Goal: Check status: Check status

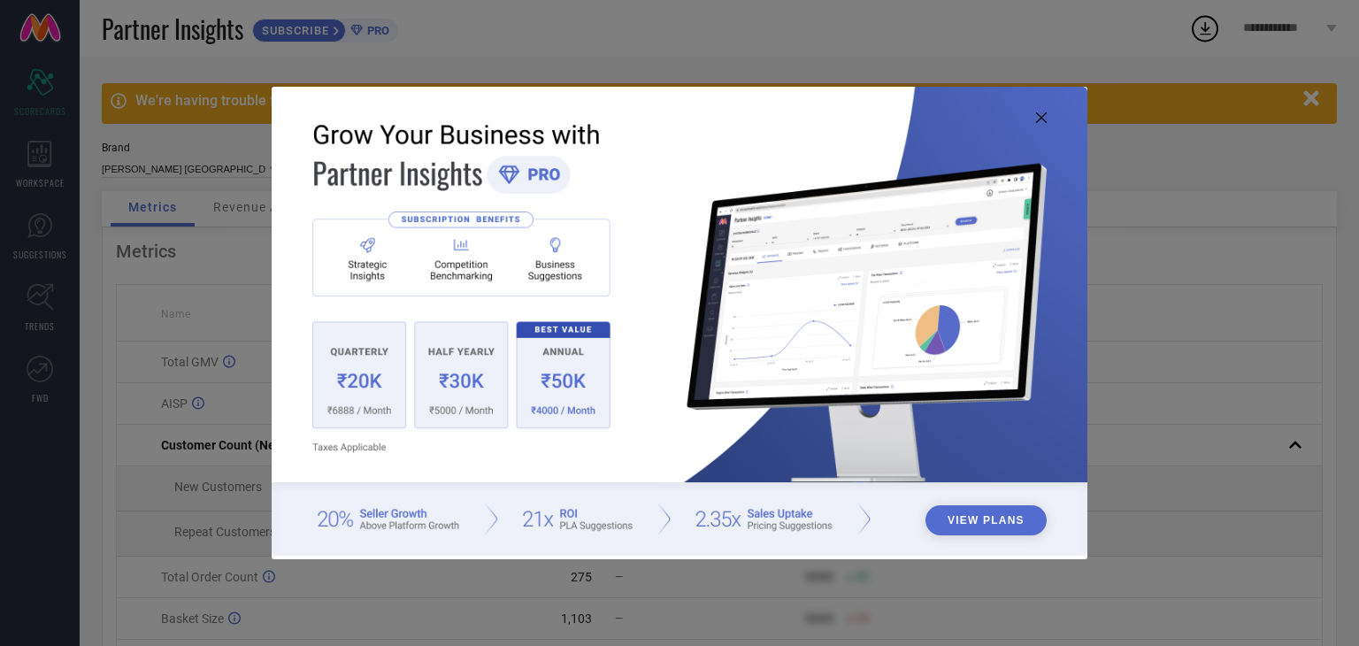
click at [1038, 119] on icon at bounding box center [1041, 117] width 11 height 11
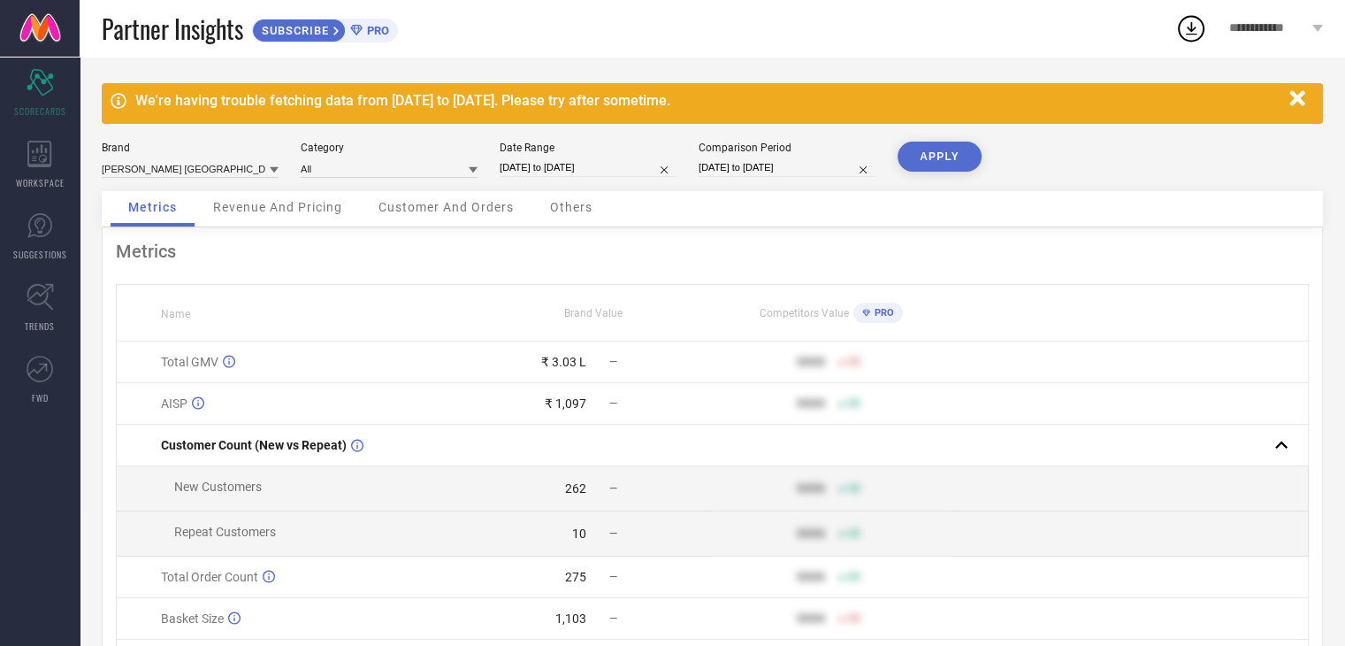
select select "7"
select select "2025"
select select "8"
select select "2025"
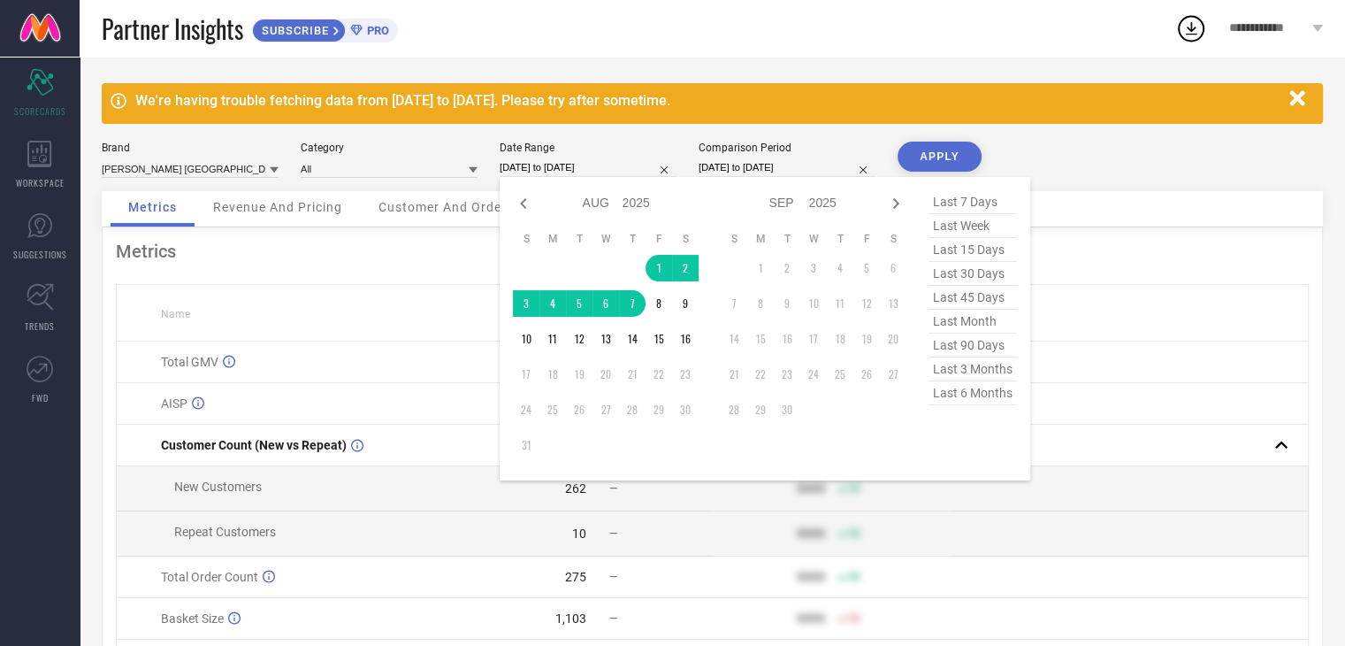
click at [528, 166] on input "[DATE] to [DATE]" at bounding box center [588, 167] width 177 height 19
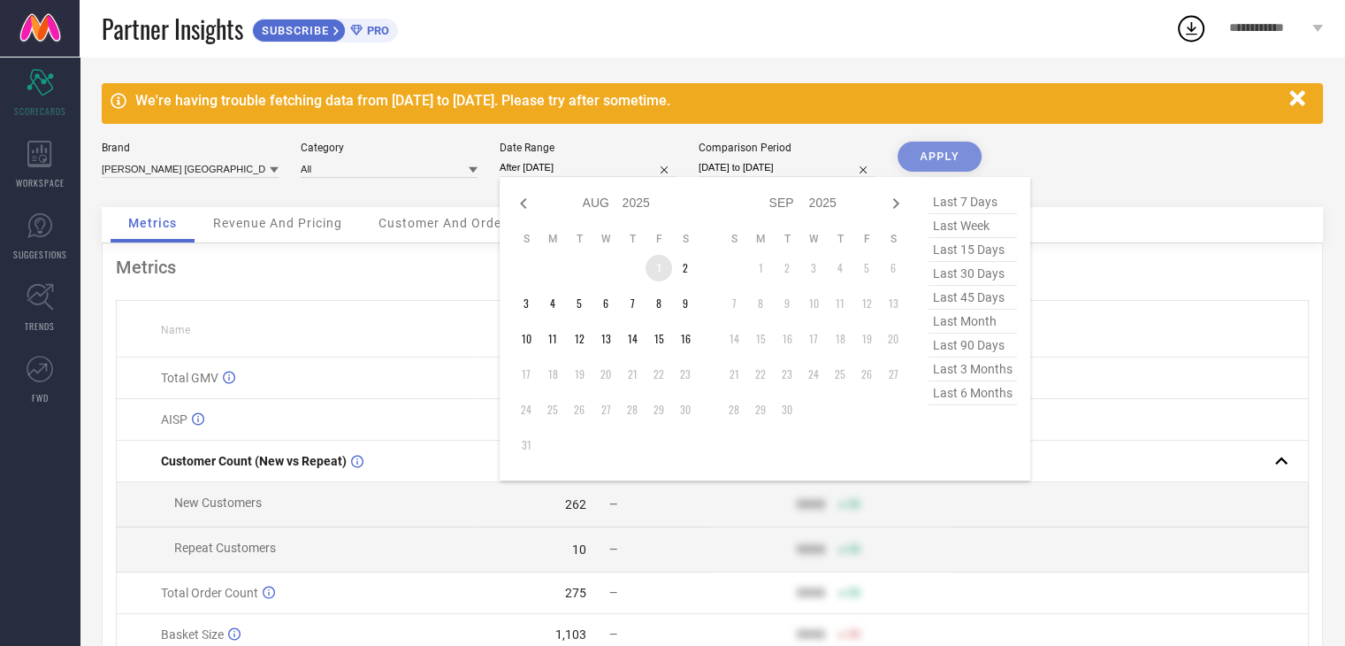
click at [657, 263] on td "1" at bounding box center [659, 268] width 27 height 27
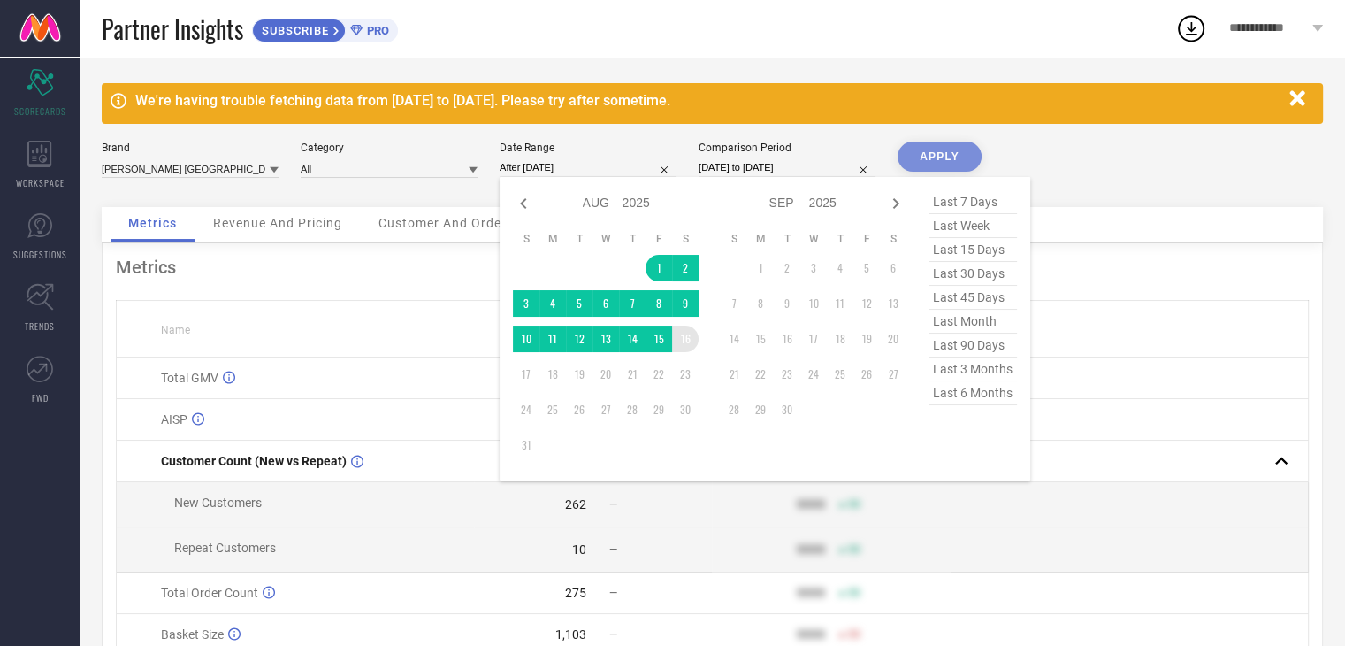
type input "[DATE] to [DATE]"
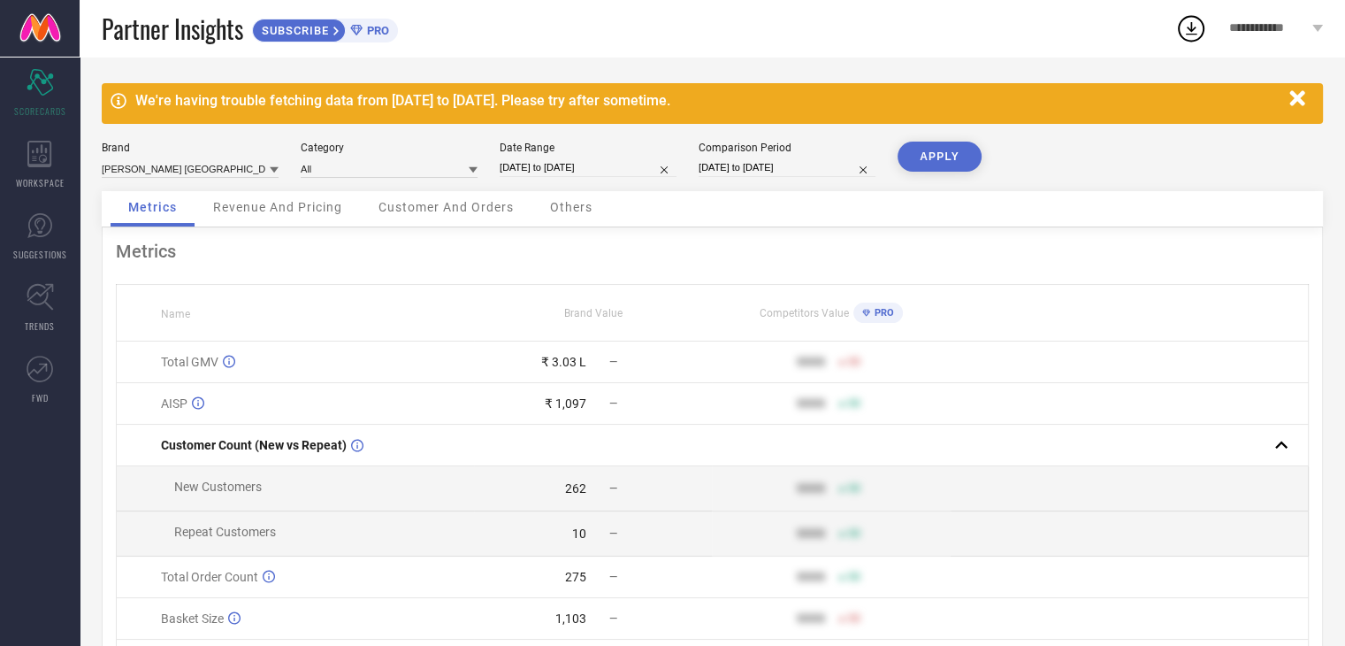
select select "6"
select select "2024"
select select "7"
select select "2024"
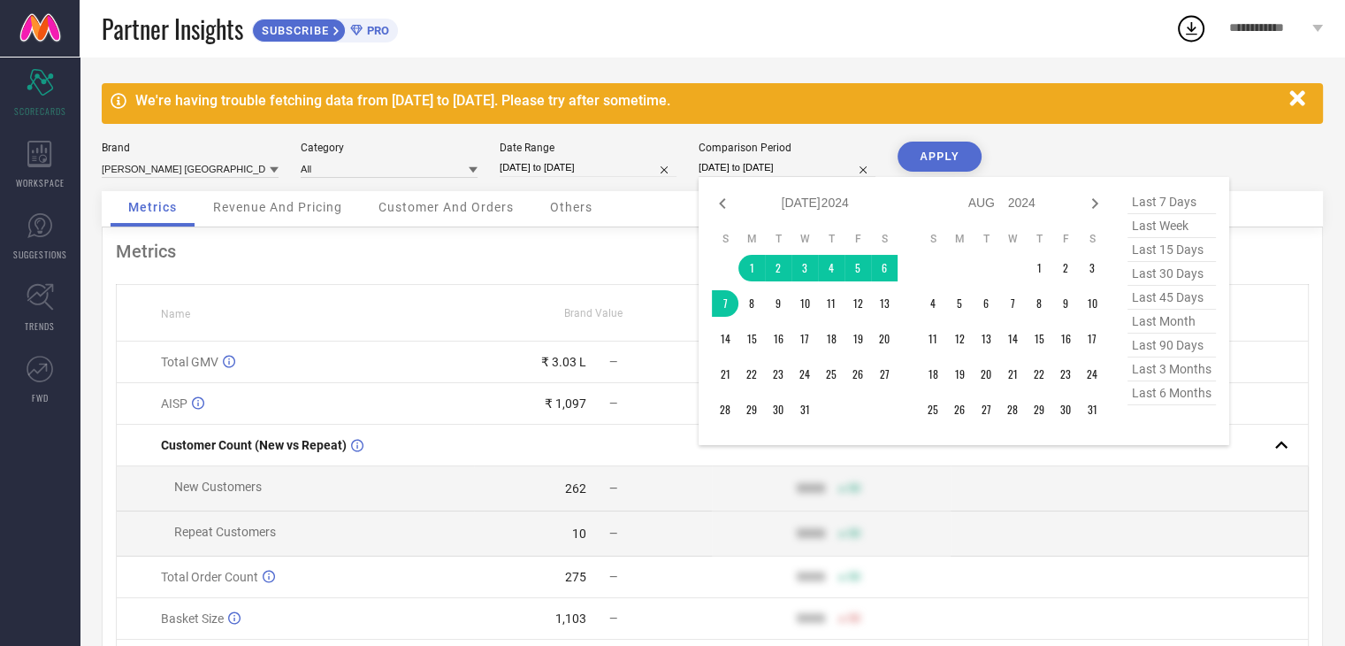
click at [725, 159] on input "[DATE] to [DATE]" at bounding box center [787, 167] width 177 height 19
click at [750, 265] on td "1" at bounding box center [752, 268] width 27 height 27
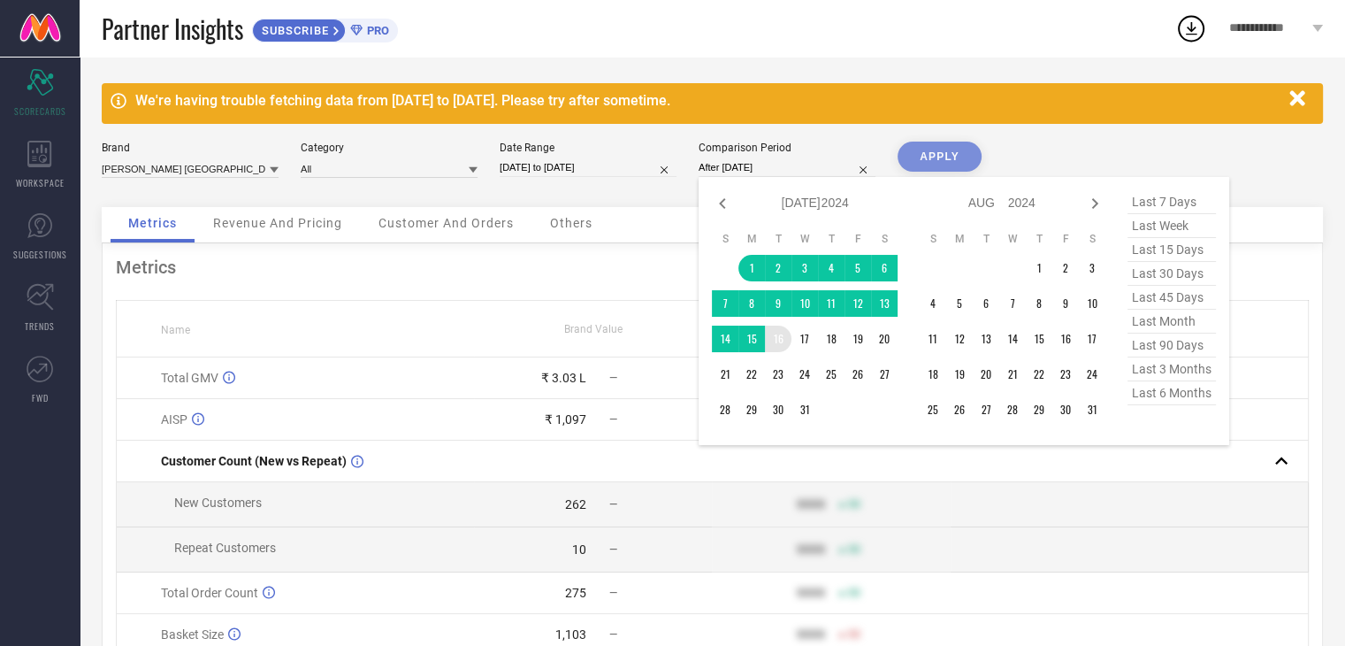
type input "[DATE] to [DATE]"
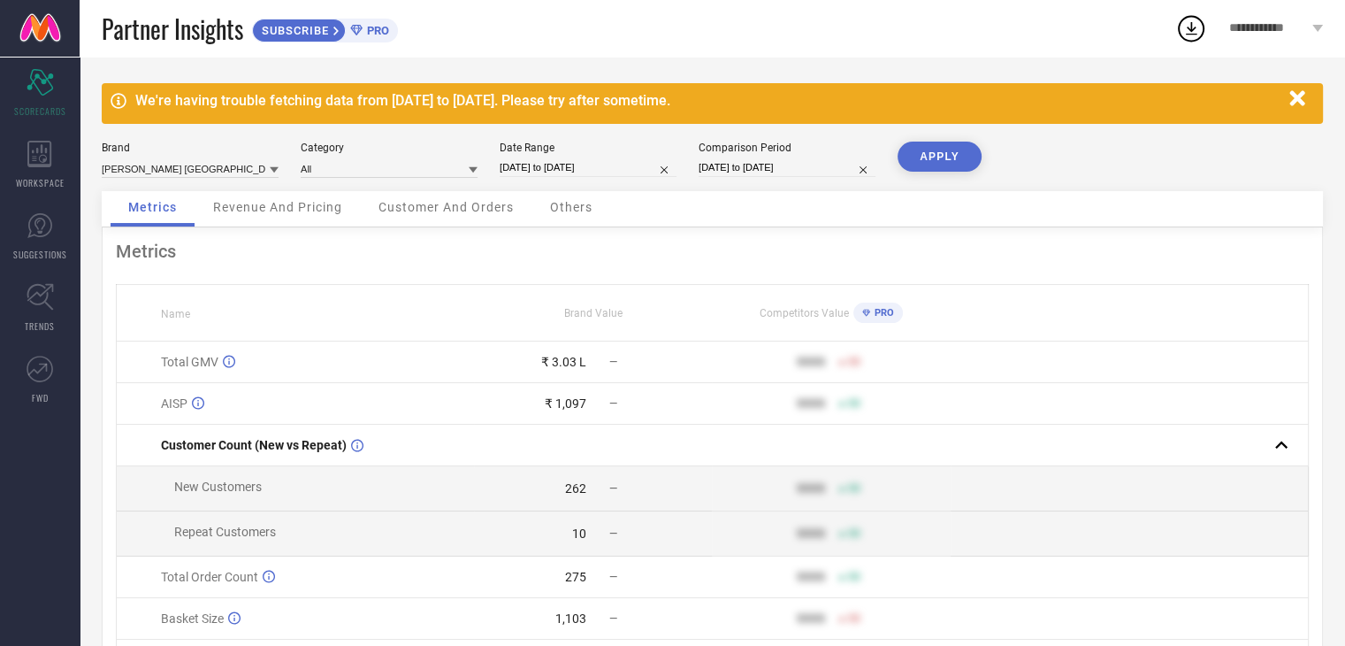
click at [941, 159] on button "APPLY" at bounding box center [940, 157] width 84 height 30
select select "6"
select select "2024"
select select "7"
select select "2024"
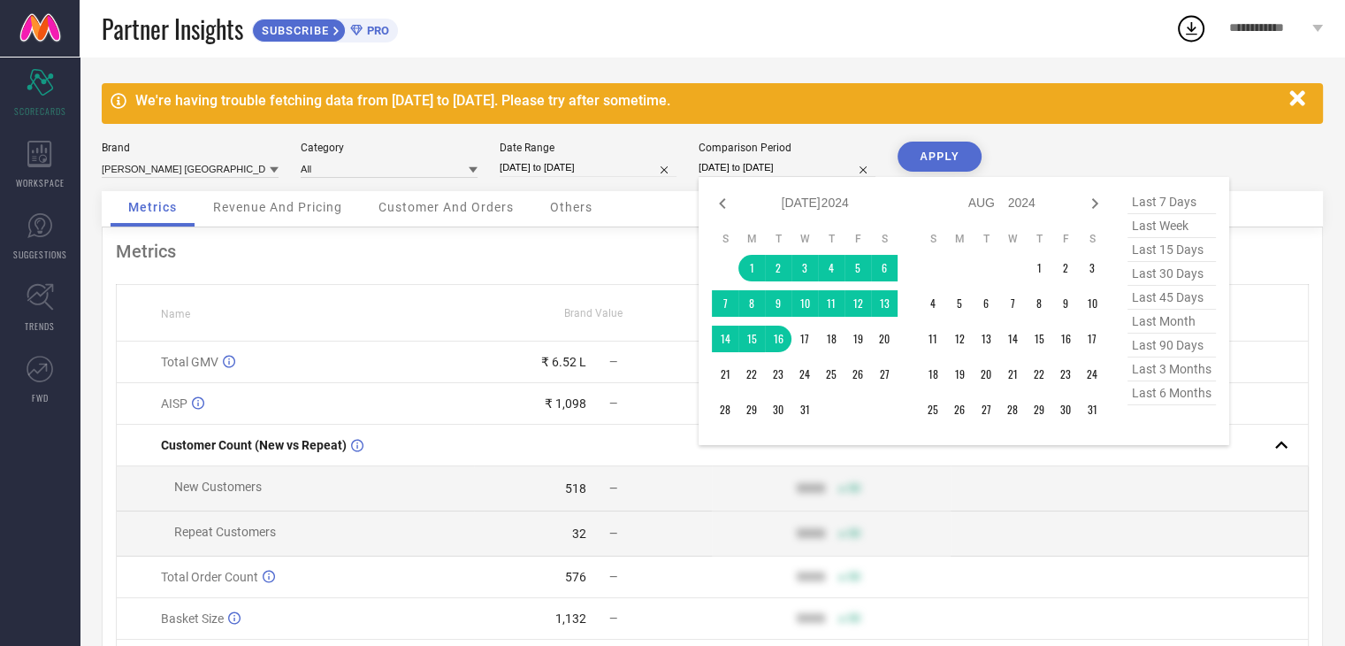
click at [727, 167] on input "[DATE] to [DATE]" at bounding box center [787, 167] width 177 height 19
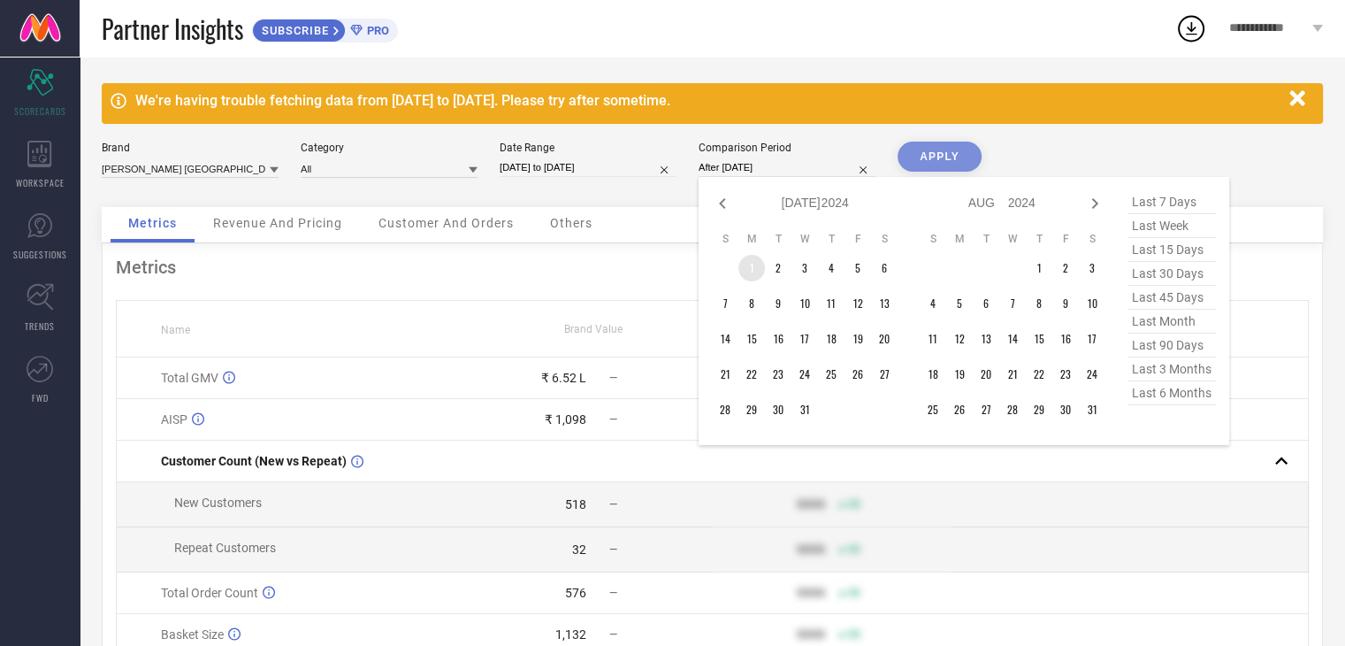
click at [753, 266] on td "1" at bounding box center [752, 268] width 27 height 27
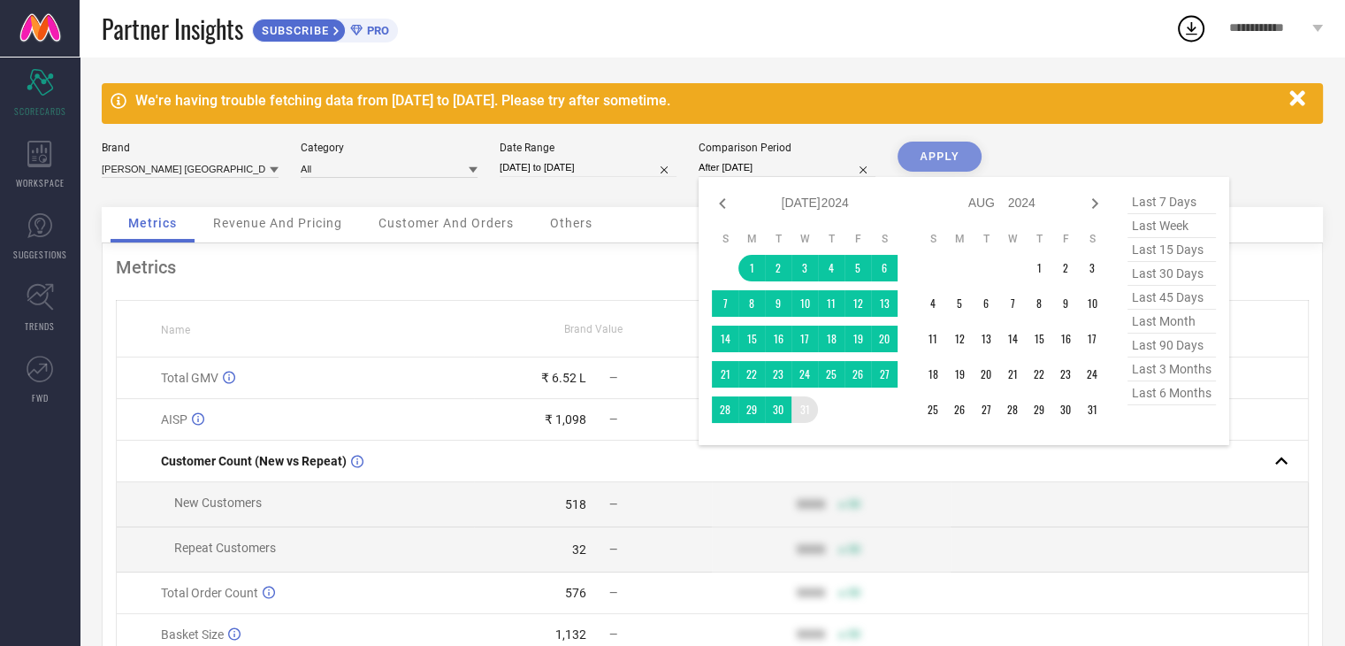
type input "[DATE] to [DATE]"
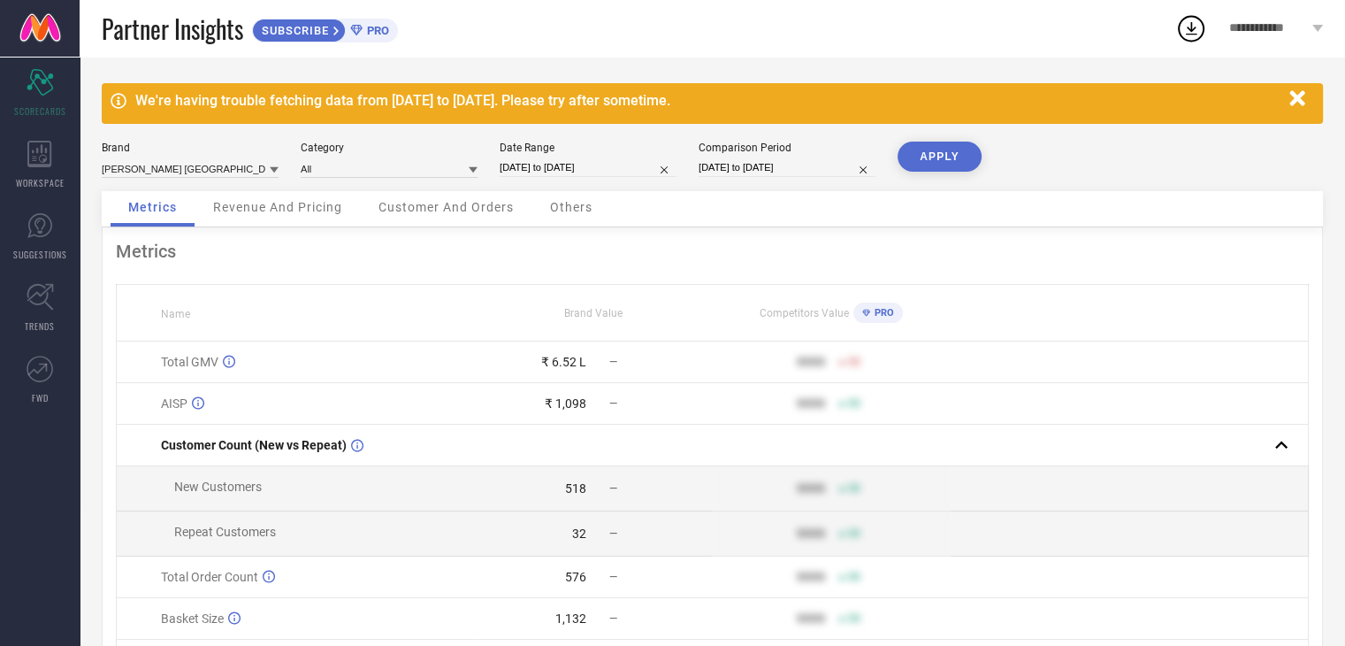
click at [932, 143] on button "APPLY" at bounding box center [940, 157] width 84 height 30
select select "7"
select select "2025"
select select "8"
select select "2025"
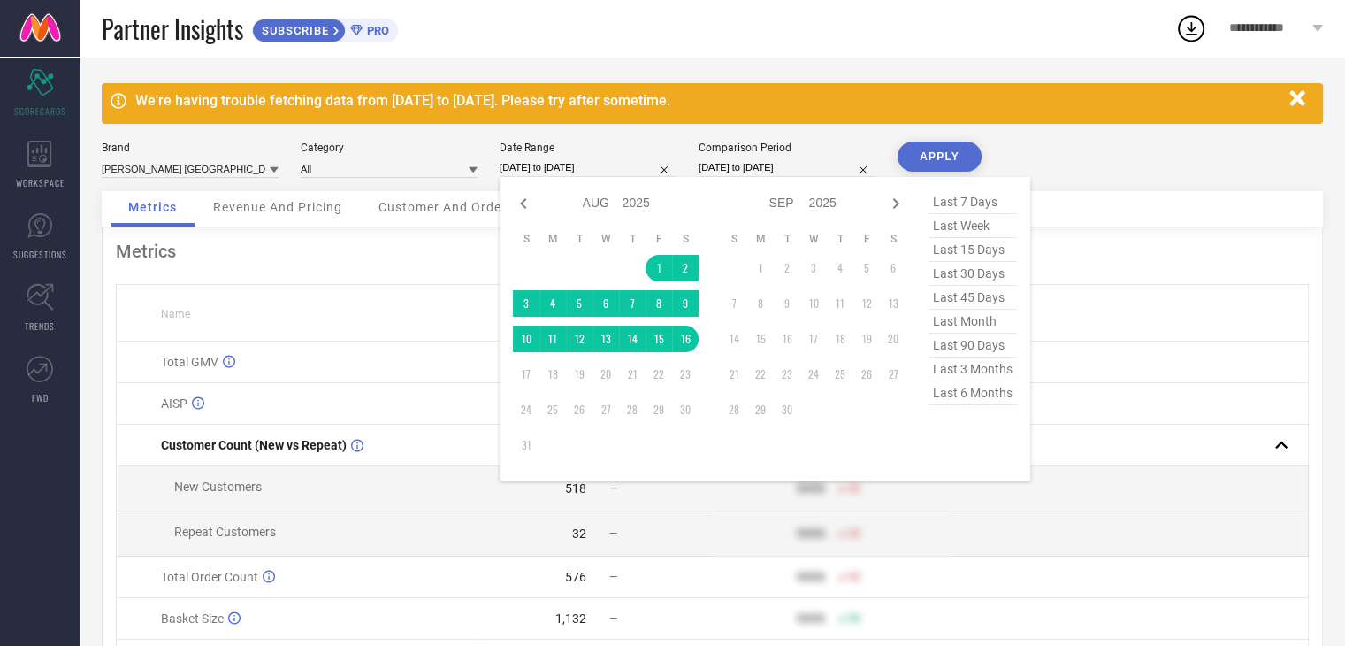
click at [599, 166] on input "[DATE] to [DATE]" at bounding box center [588, 167] width 177 height 19
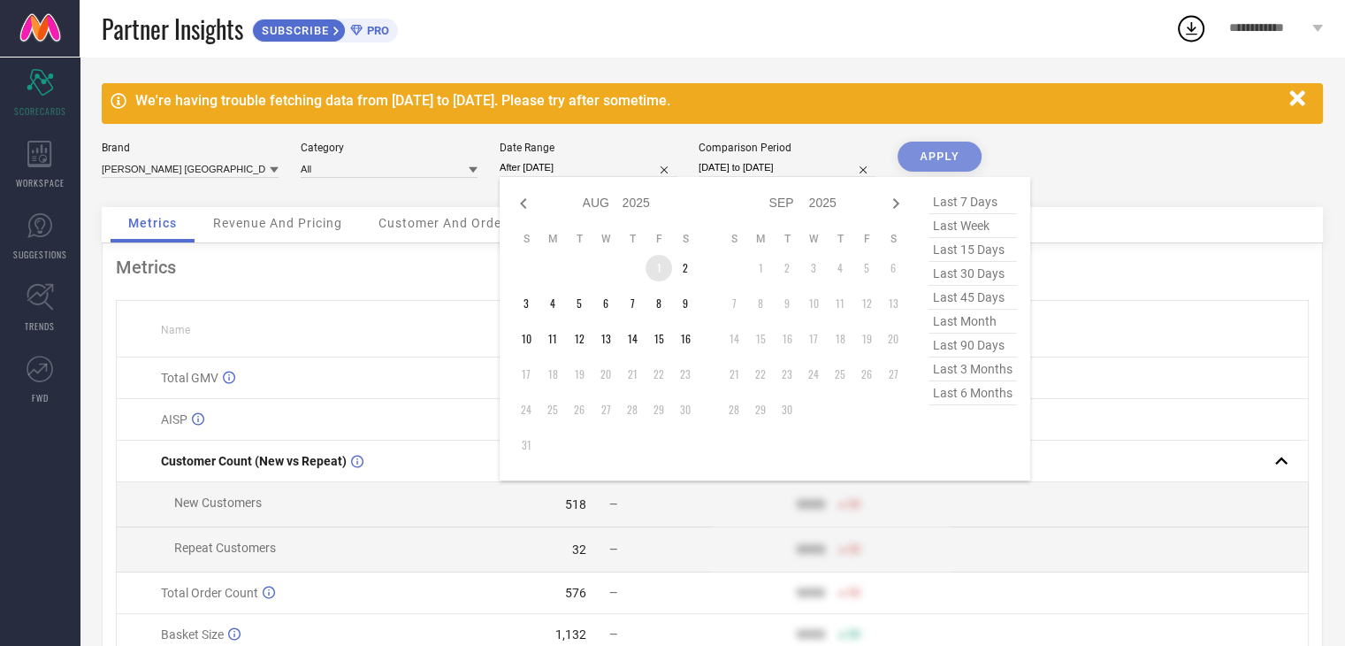
click at [657, 266] on td "1" at bounding box center [659, 268] width 27 height 27
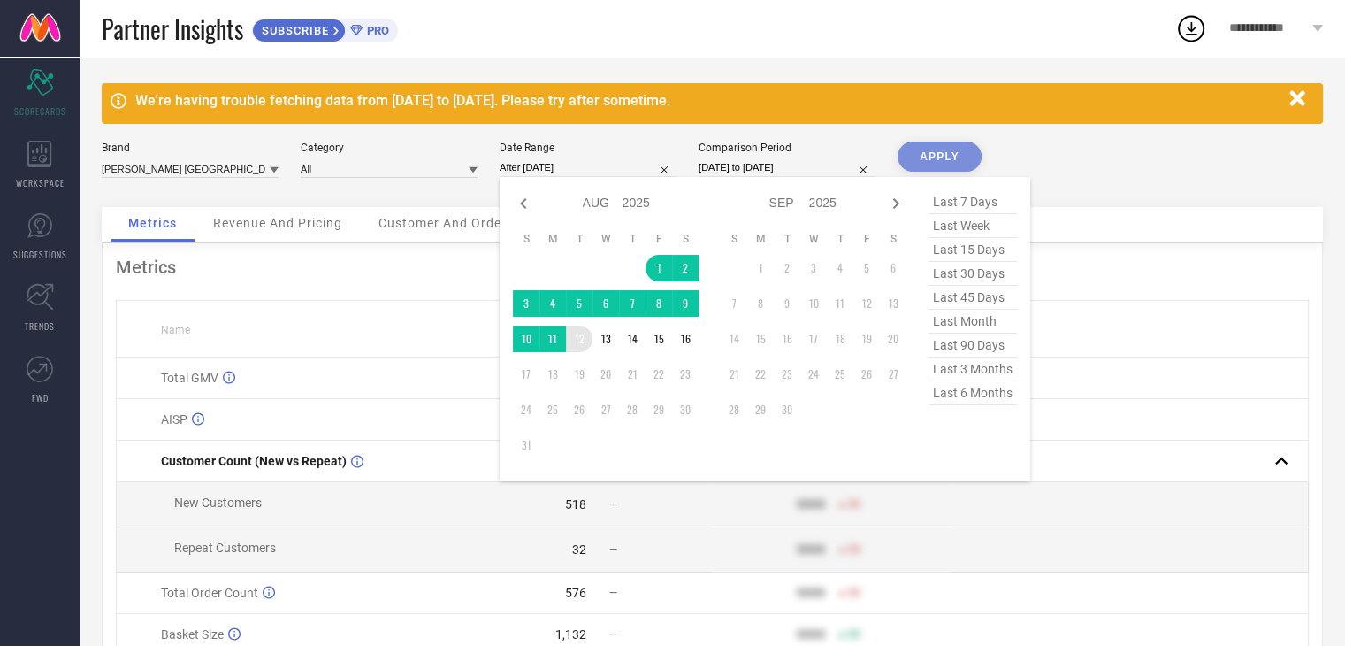
type input "[DATE] to [DATE]"
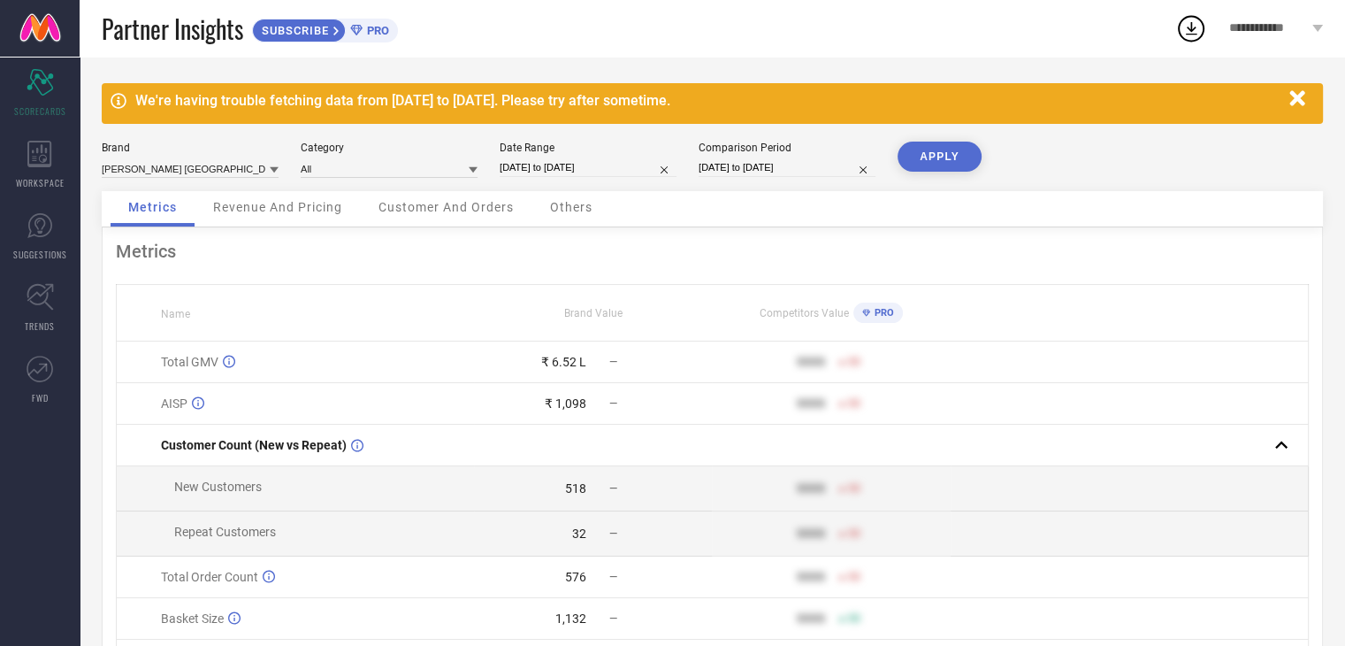
click at [931, 149] on button "APPLY" at bounding box center [940, 157] width 84 height 30
